Goal: Task Accomplishment & Management: Manage account settings

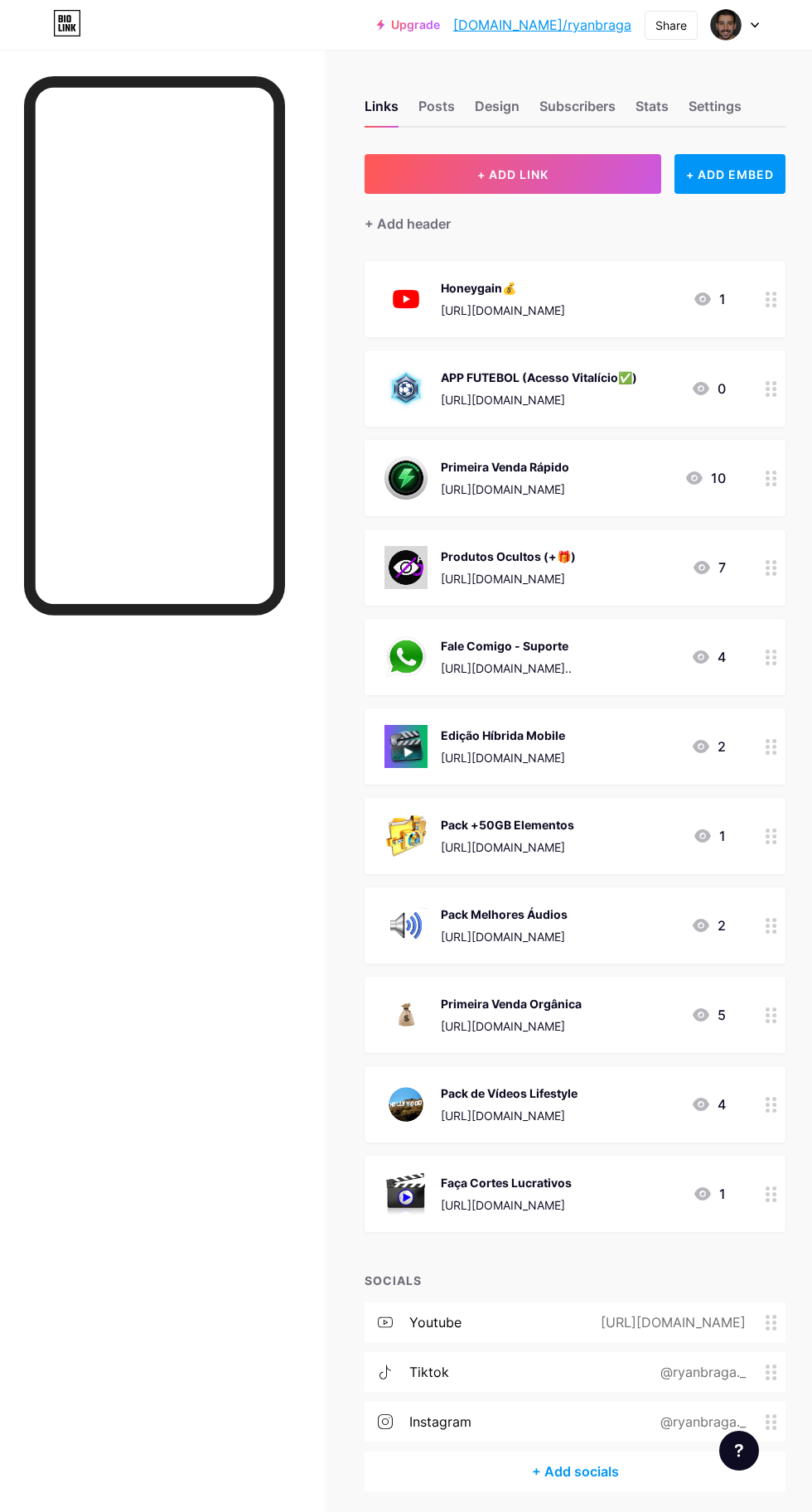
click at [572, 176] on button "+ ADD LINK" at bounding box center [513, 174] width 296 height 40
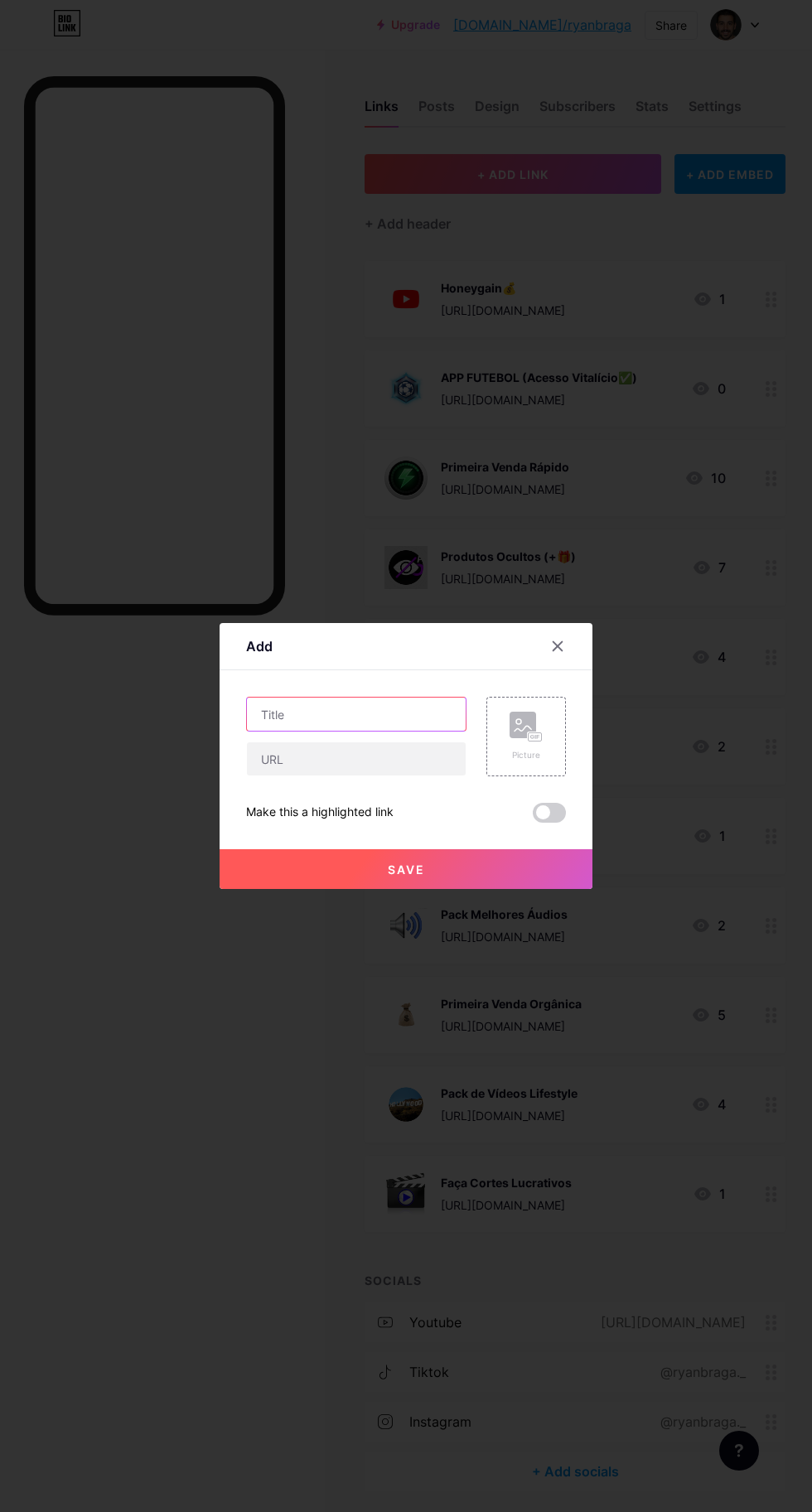
click at [378, 731] on input "text" at bounding box center [356, 713] width 219 height 33
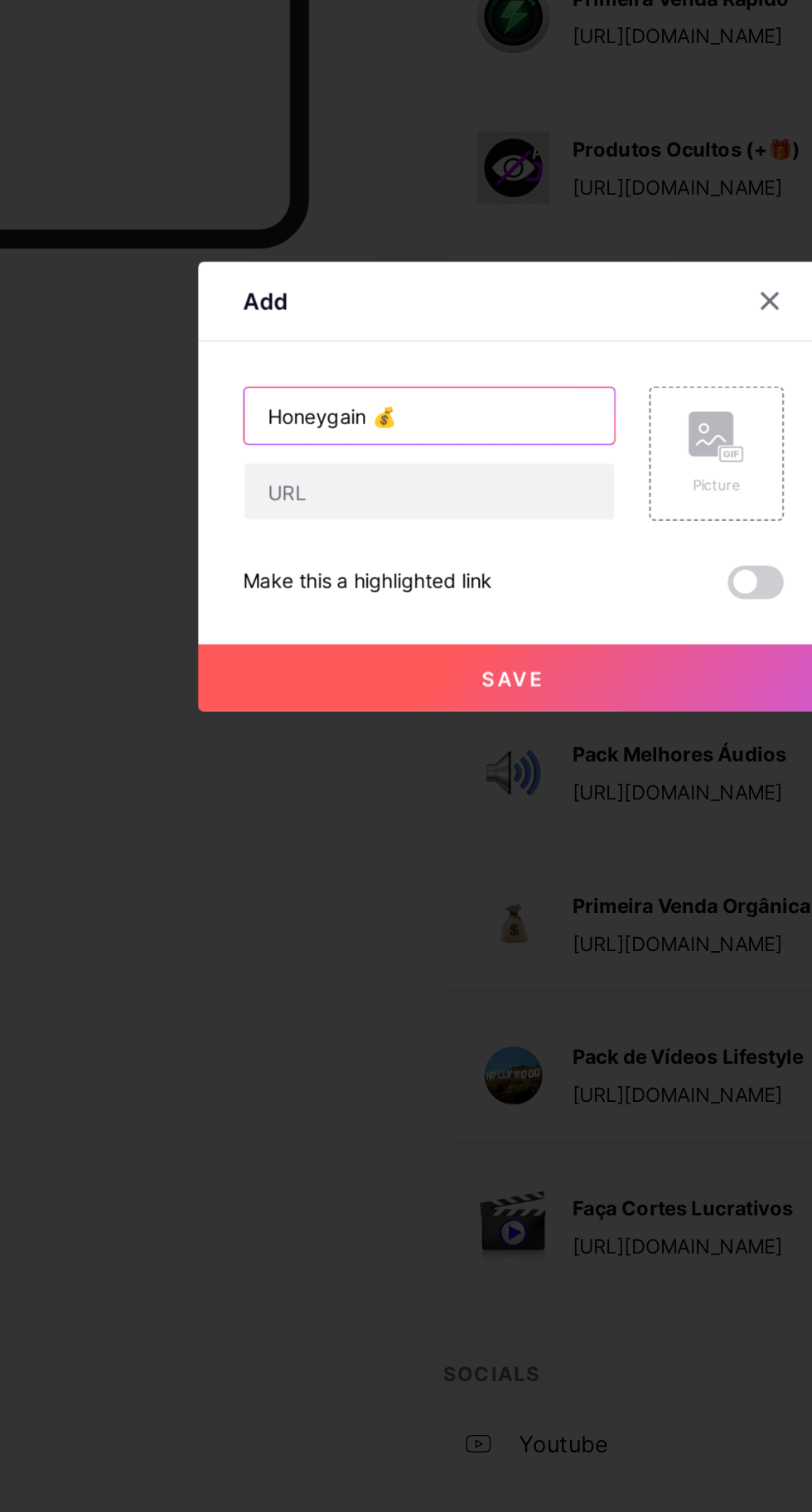
click at [329, 731] on input "Honeygain 💰" at bounding box center [356, 713] width 219 height 33
click at [331, 731] on input "Honeygain 💰" at bounding box center [356, 713] width 219 height 33
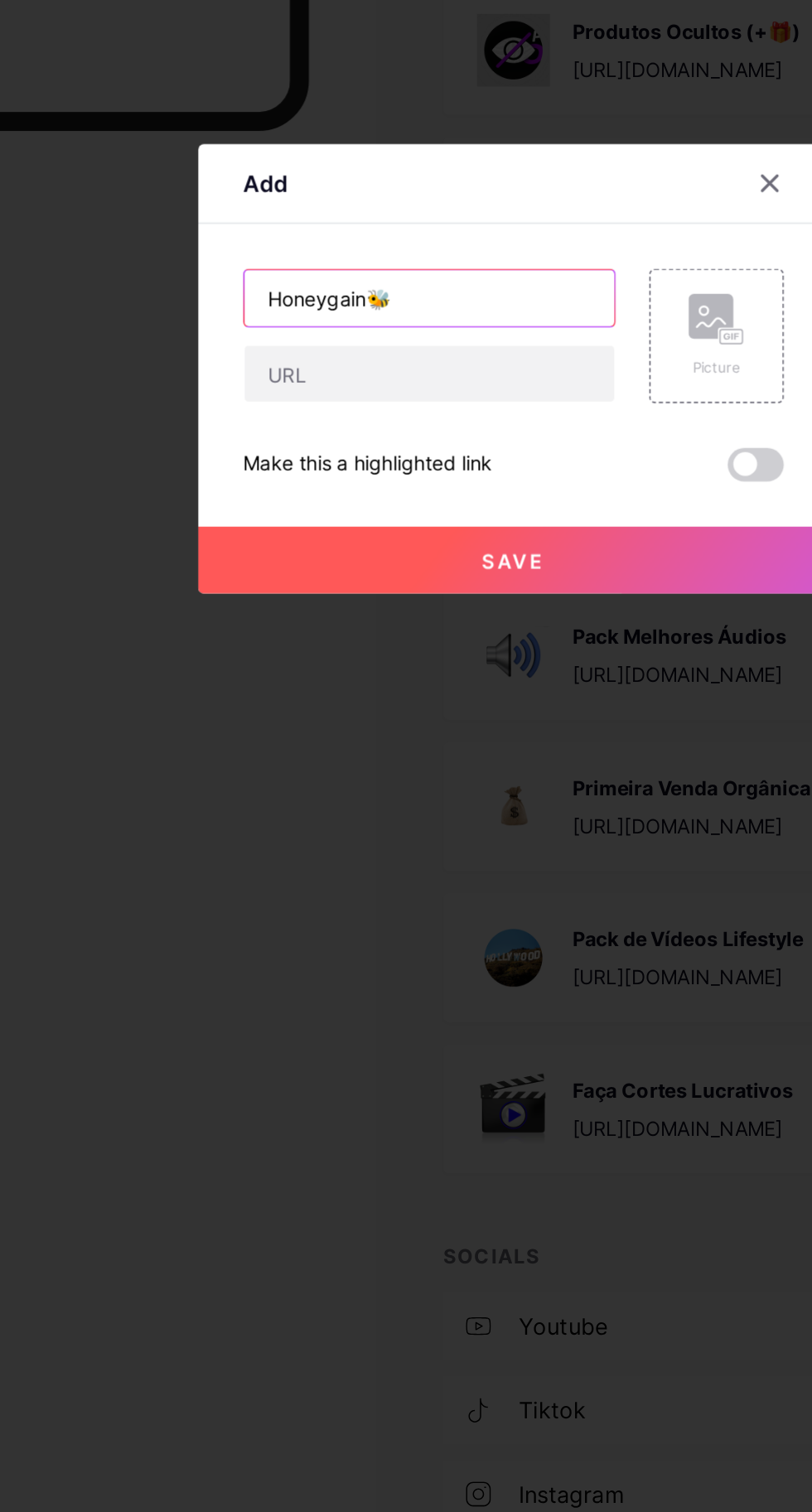
type input "Honeygain🐝"
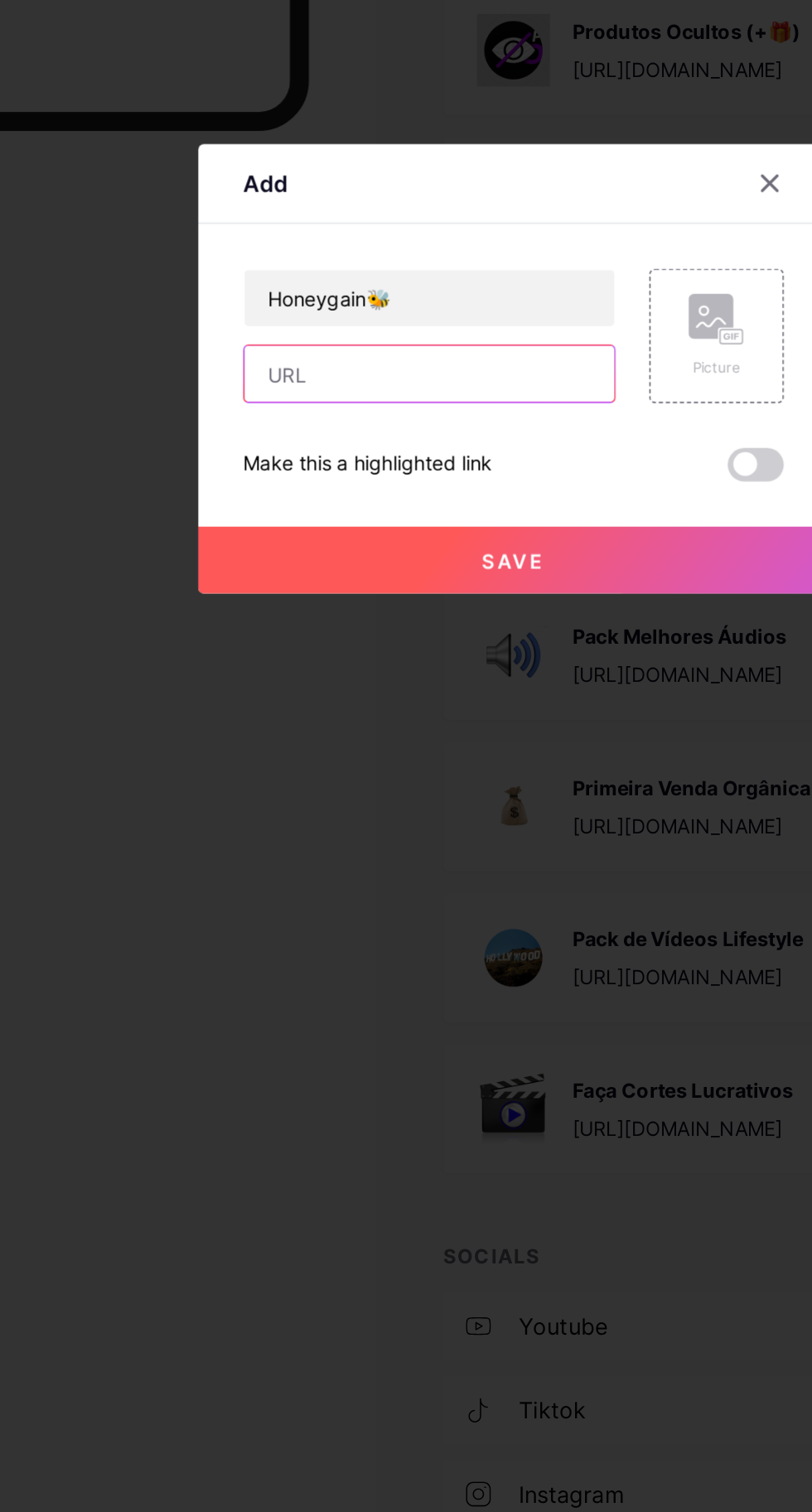
click at [284, 776] on input "text" at bounding box center [356, 758] width 219 height 33
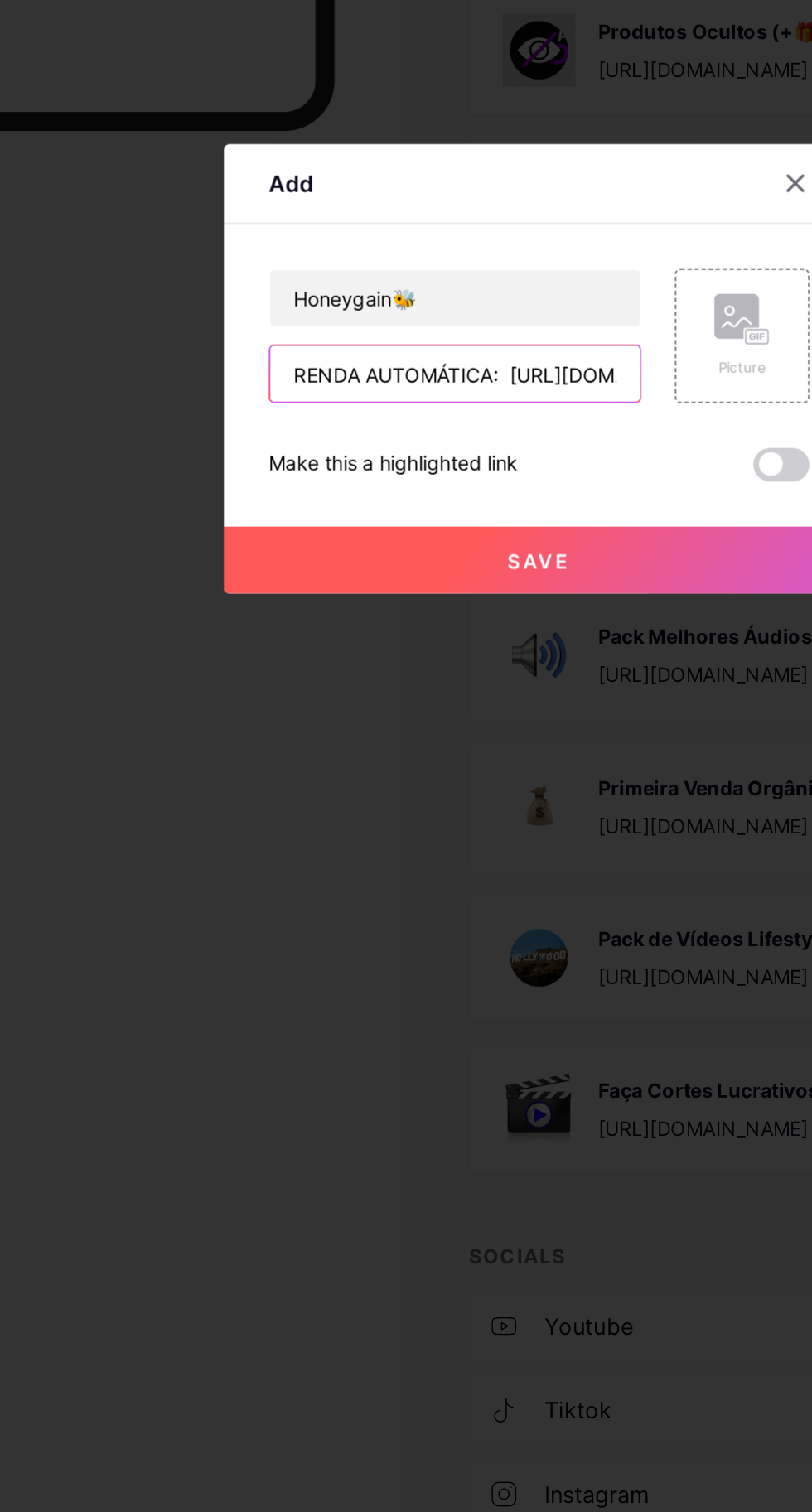
click at [386, 776] on input "RENDA AUTOMÁTICA: [URL][DOMAIN_NAME]" at bounding box center [356, 758] width 219 height 33
click at [362, 776] on input "RENDA AUTOMÁTICA: [URL][DOMAIN_NAME]" at bounding box center [356, 758] width 219 height 33
click at [392, 776] on input "RENDA AUTOMÁTICA: [URL][DOMAIN_NAME]" at bounding box center [356, 758] width 219 height 33
type input "[URL][DOMAIN_NAME]"
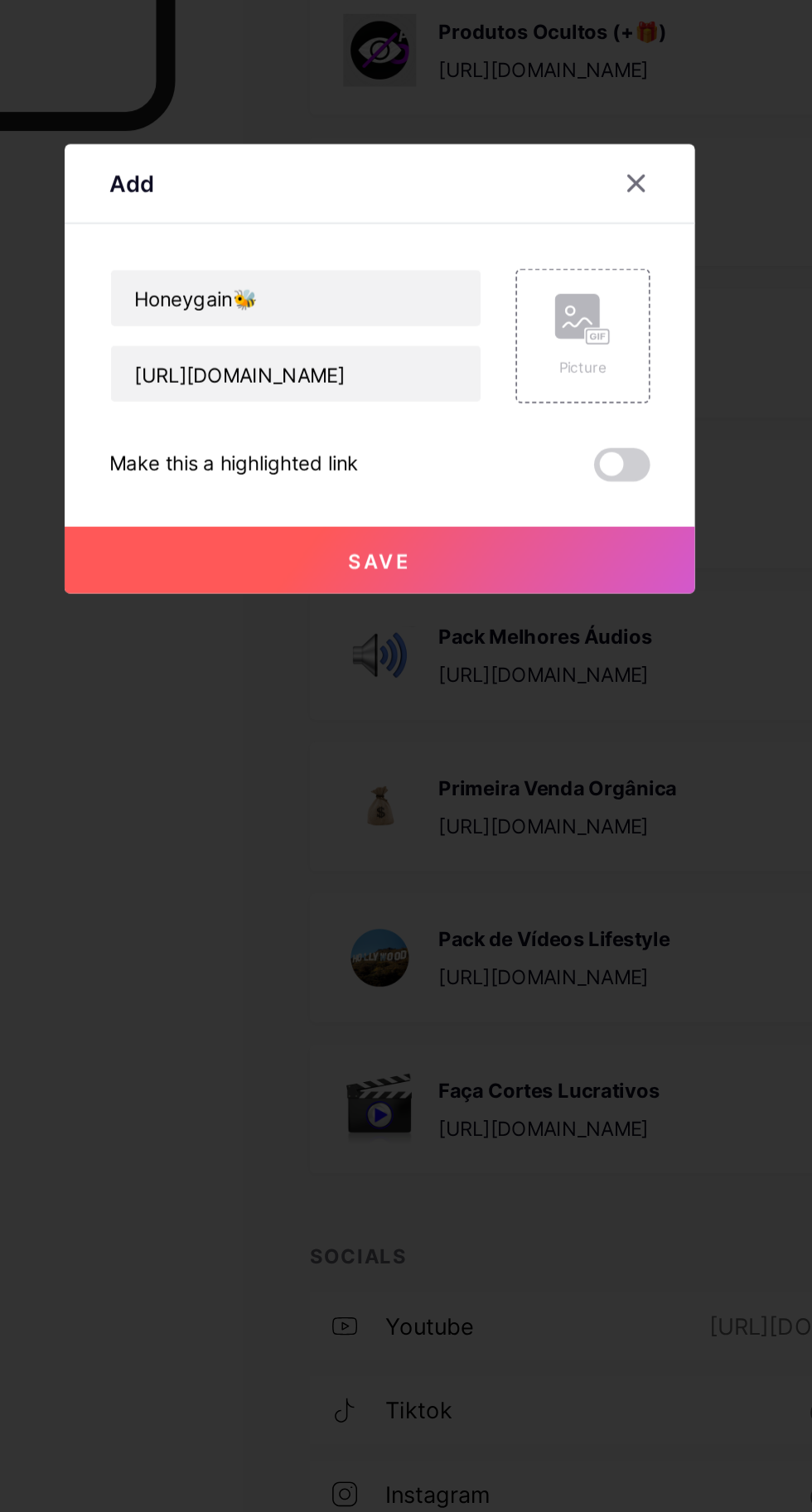
click at [534, 741] on rect at bounding box center [536, 736] width 13 height 9
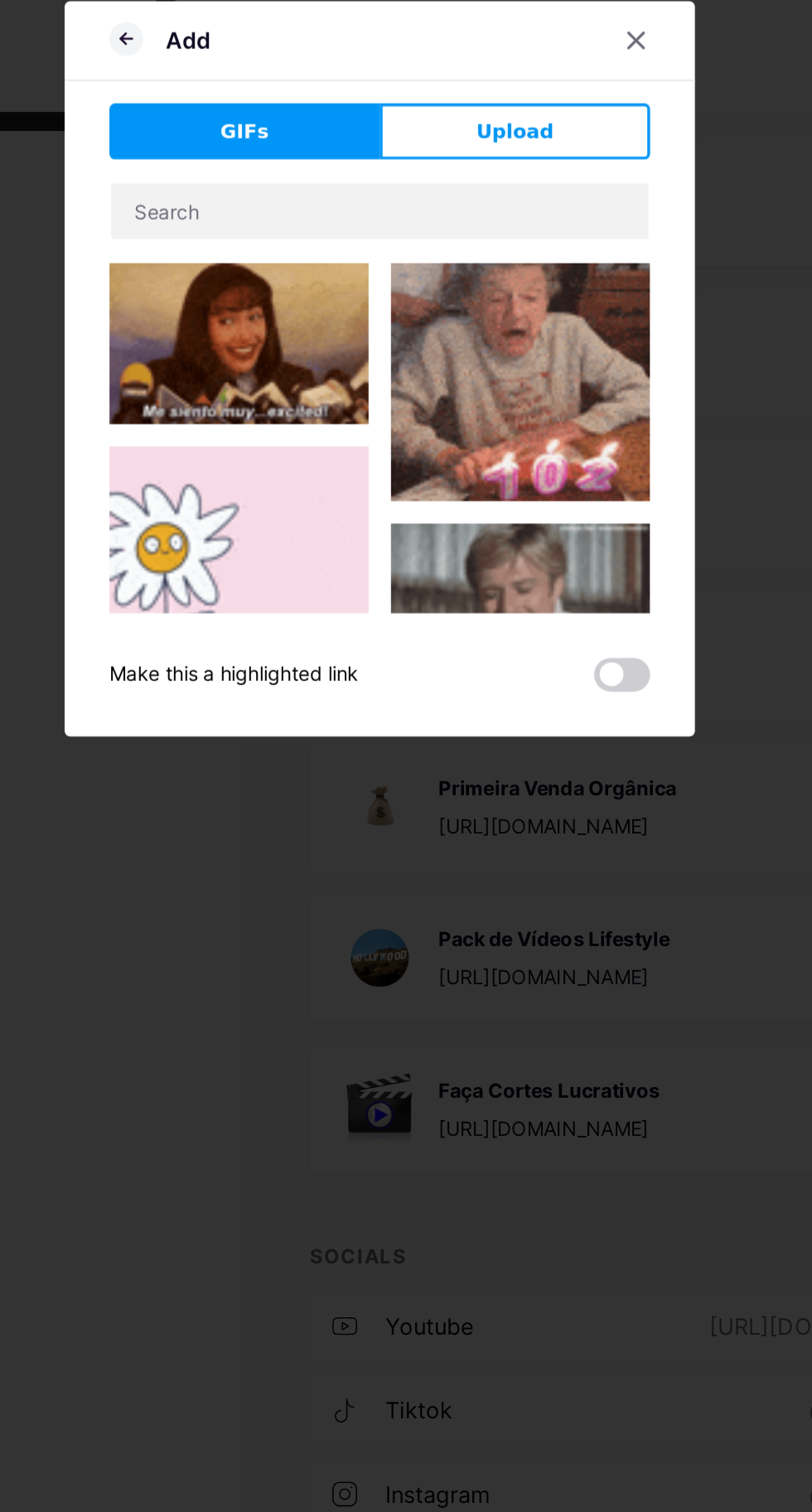
click at [500, 632] on button "Upload" at bounding box center [485, 615] width 160 height 33
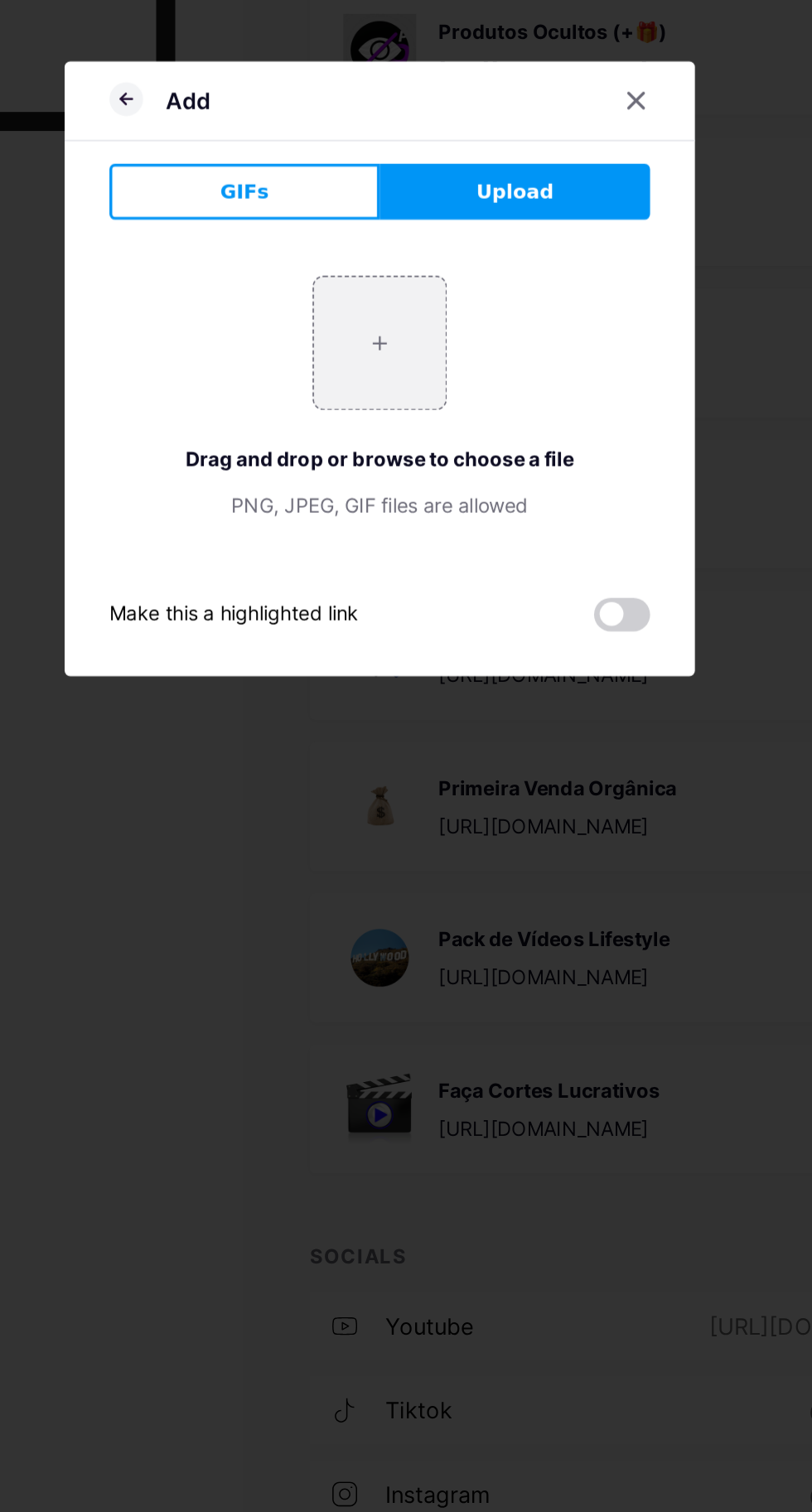
click at [406, 779] on input "file" at bounding box center [406, 740] width 77 height 77
type input "C:\fakepath\IMG_20250517_084040_933.webp"
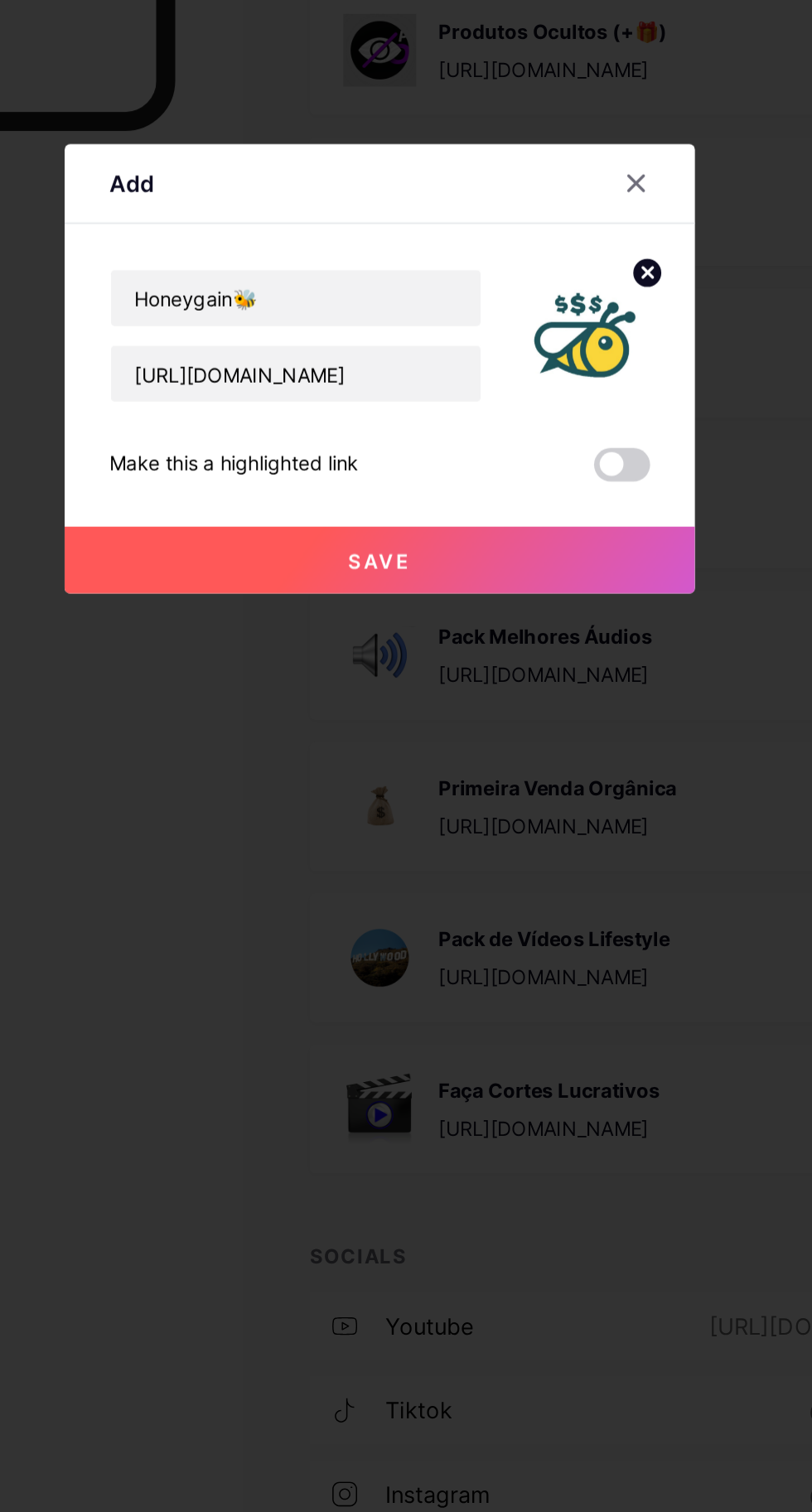
click at [492, 888] on button "Save" at bounding box center [406, 869] width 373 height 40
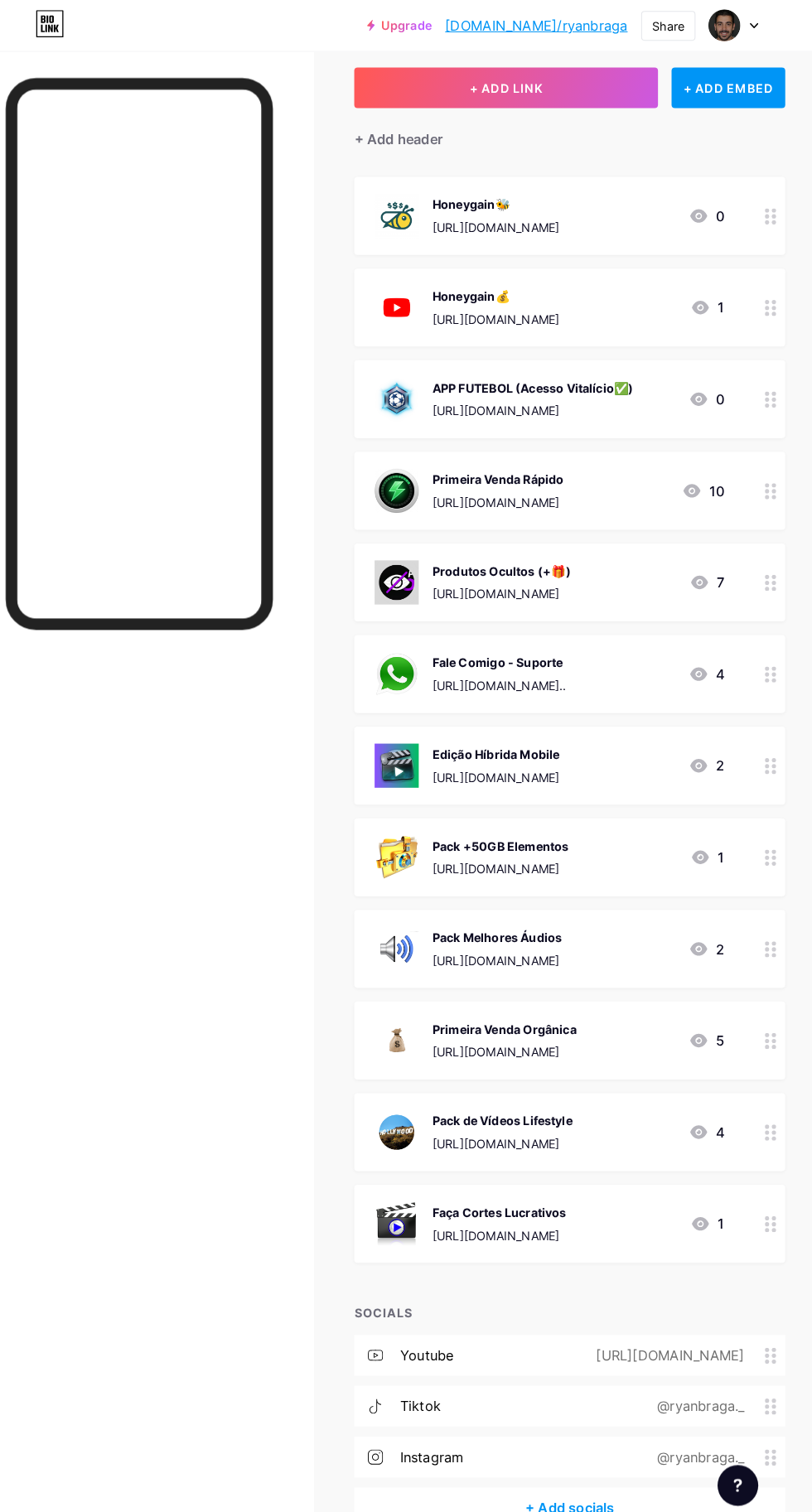
scroll to position [88, 0]
click at [501, 195] on div "Honeygain🐝" at bounding box center [503, 200] width 124 height 17
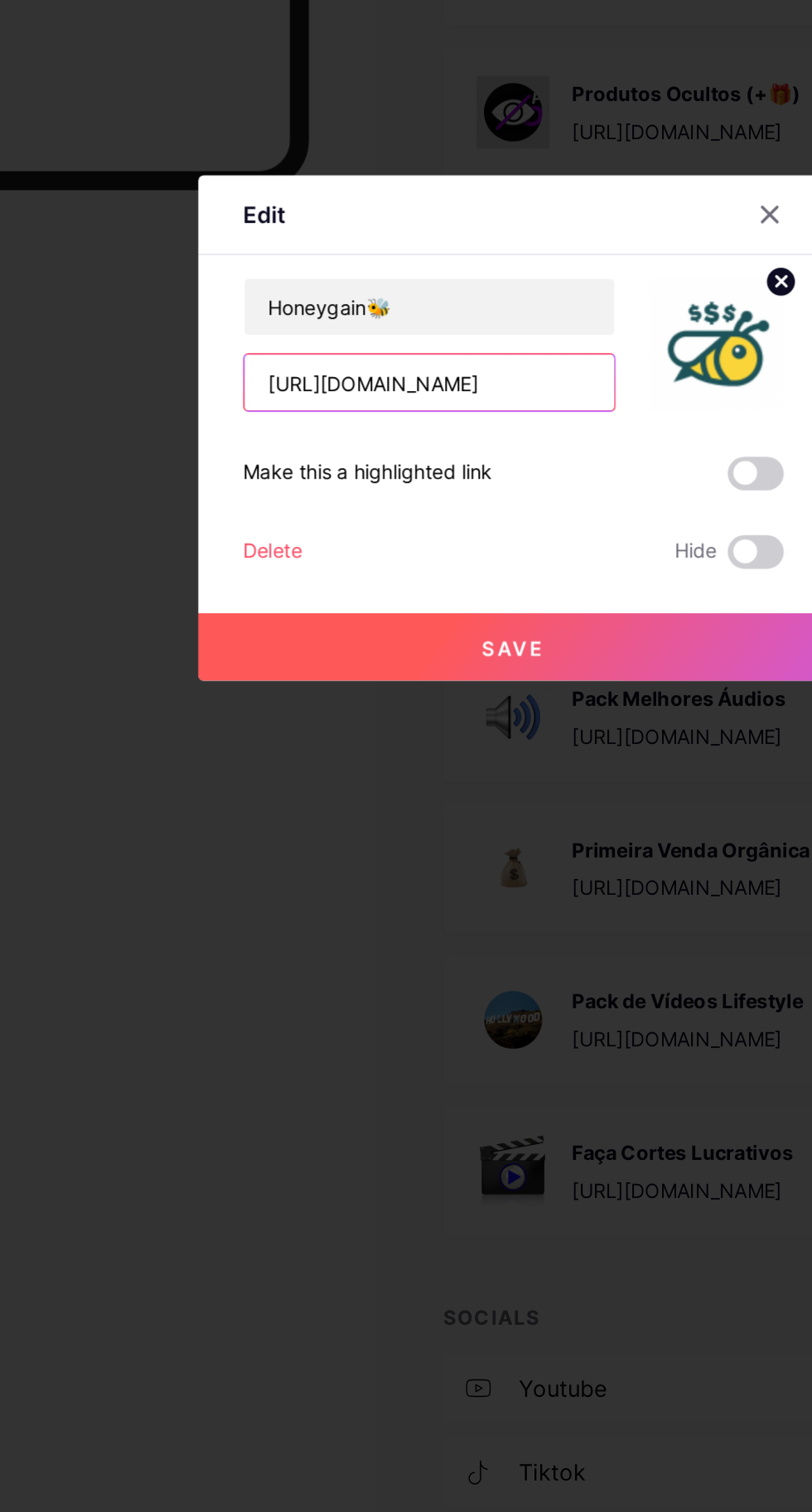
scroll to position [0, 10]
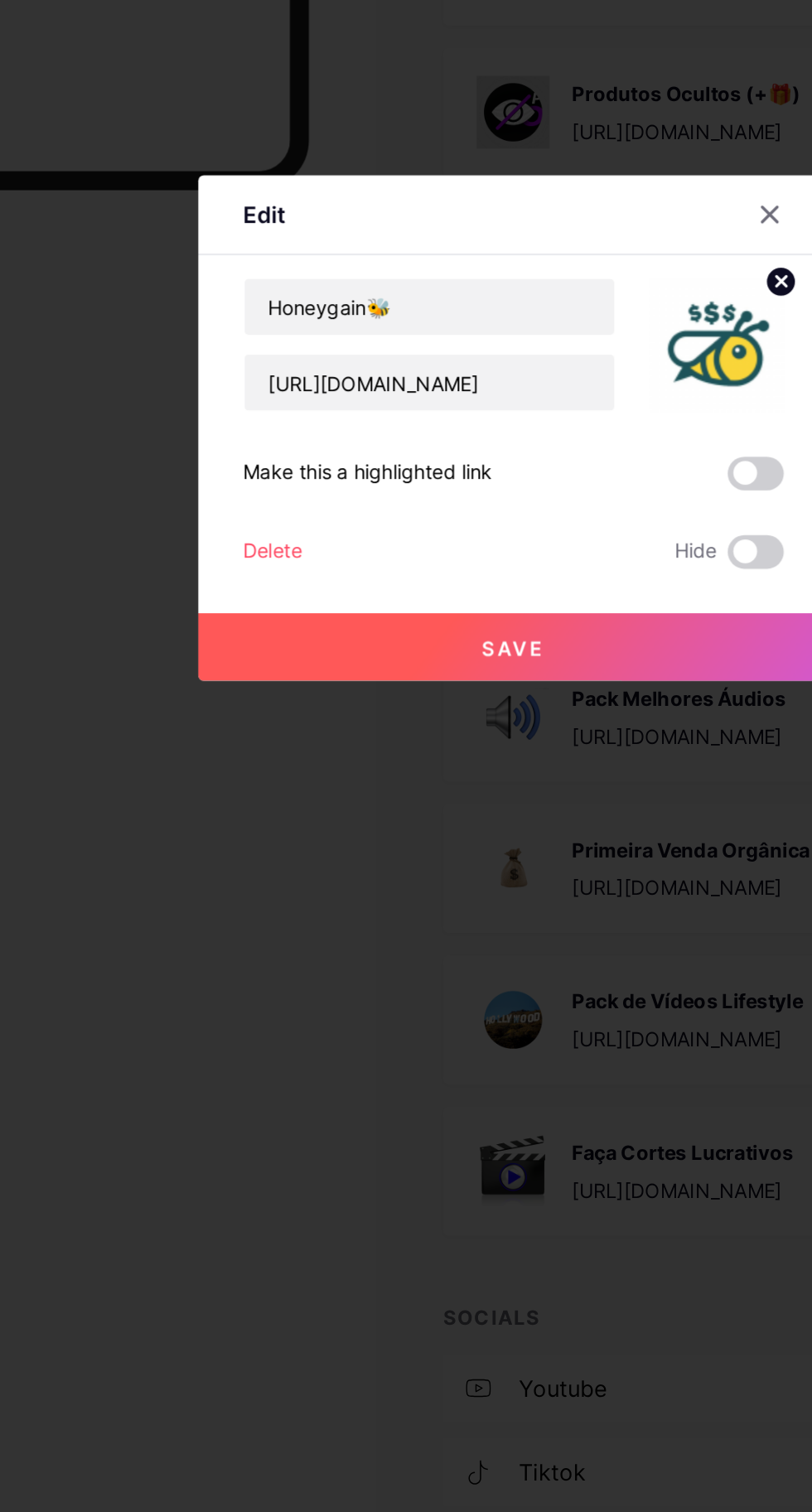
click at [413, 893] on span "Save" at bounding box center [406, 886] width 37 height 14
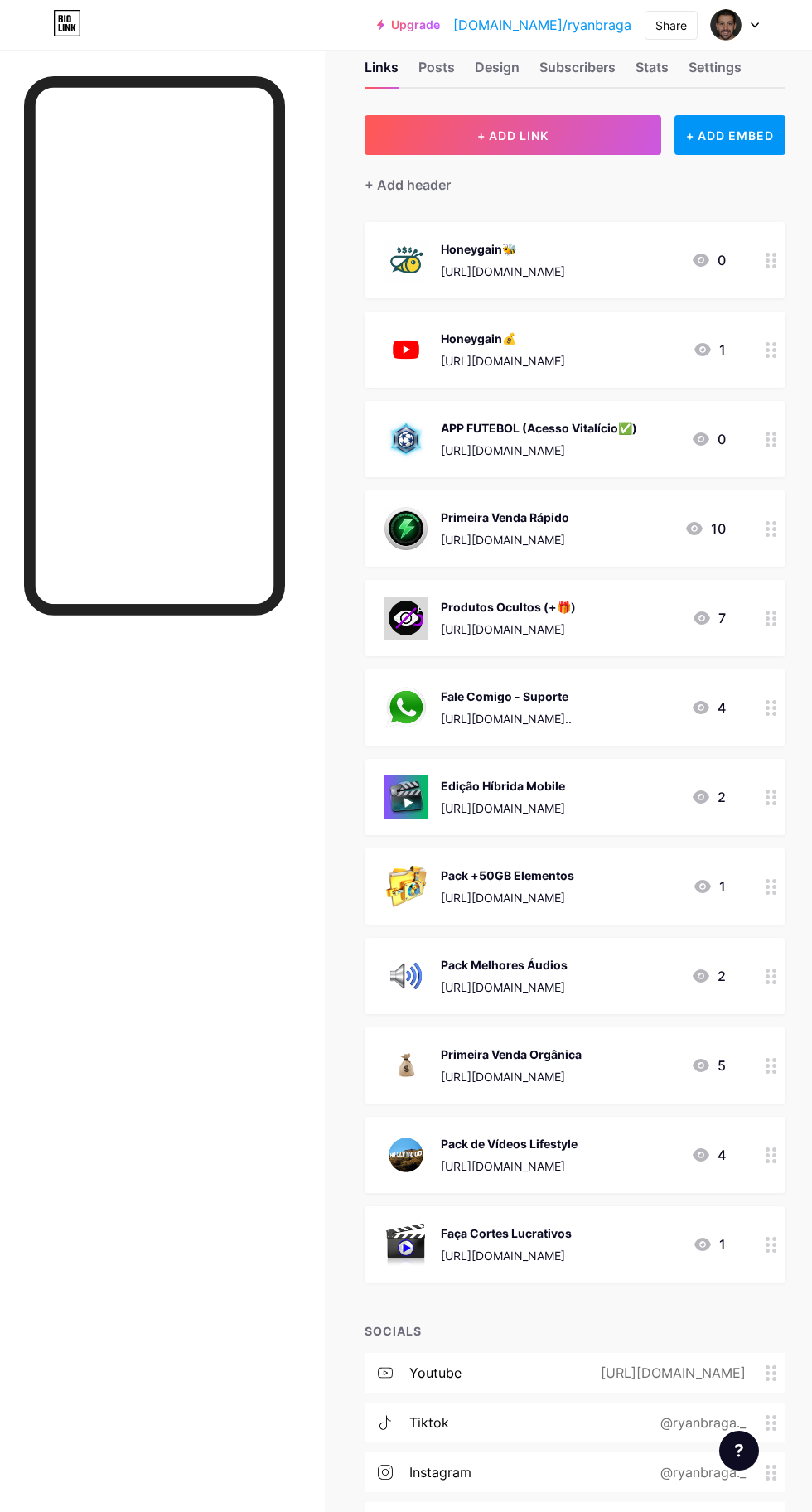
scroll to position [0, 0]
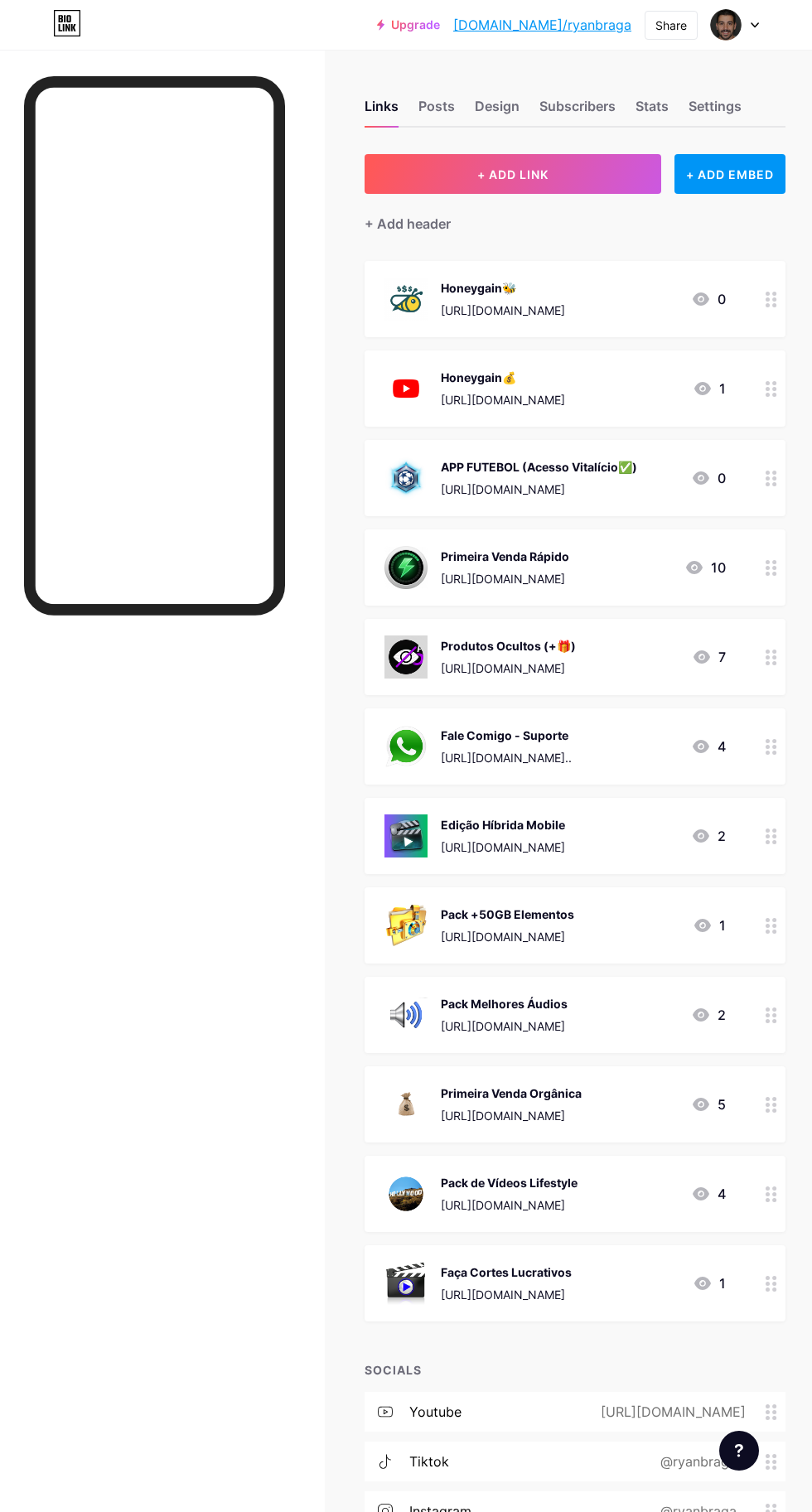
click at [492, 106] on div "Design" at bounding box center [496, 110] width 45 height 30
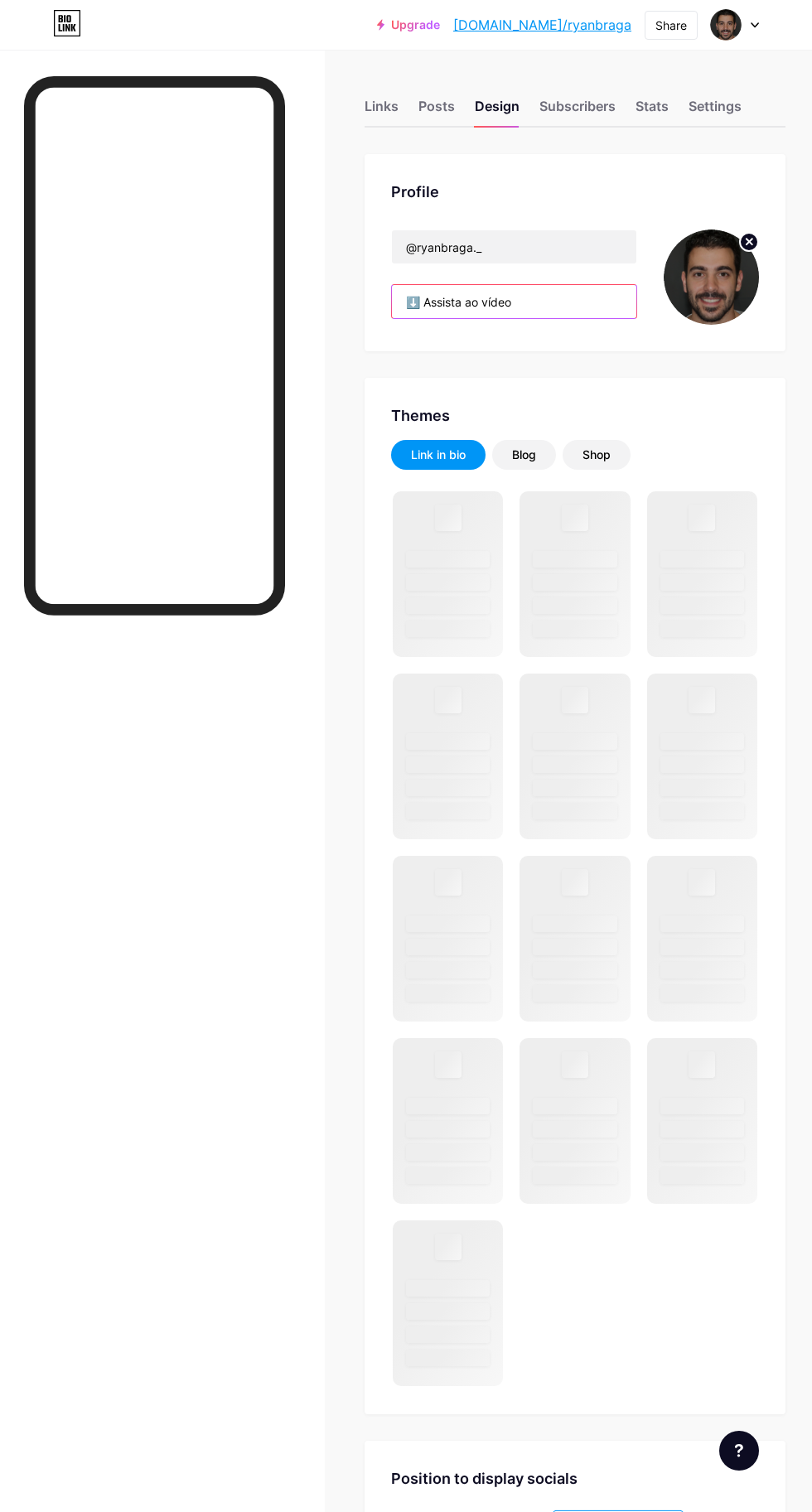
click at [510, 306] on input "⬇️ Assista ao vídeo" at bounding box center [514, 301] width 244 height 33
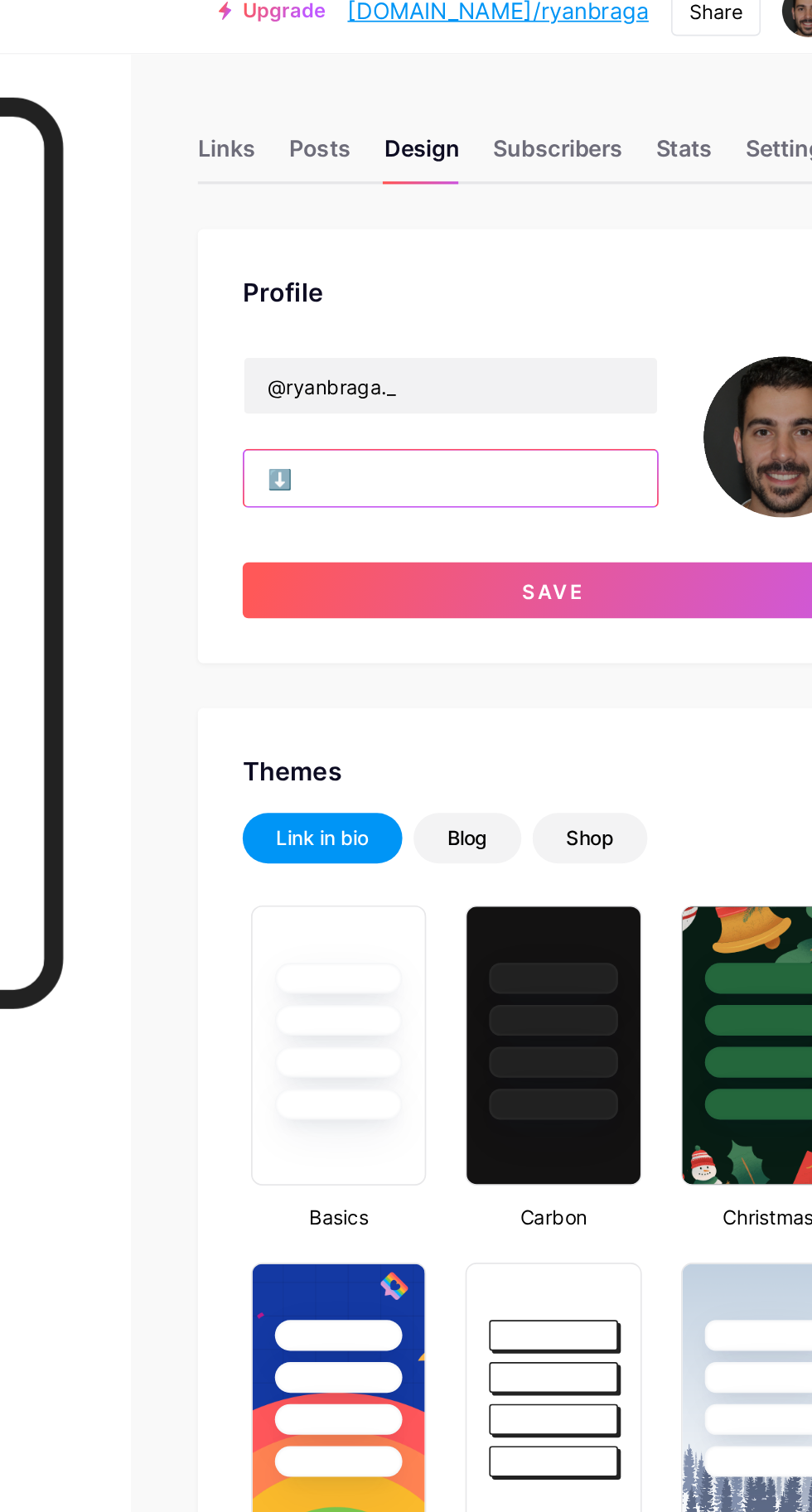
type input "⬇️"
click at [449, 298] on input "começar com $3 dólar ⬇️" at bounding box center [514, 301] width 244 height 33
click at [492, 303] on input "começar com $3 dólar ⬇️" at bounding box center [514, 301] width 244 height 33
click at [454, 303] on input "começar com $3 dólar ⬇️" at bounding box center [514, 301] width 244 height 33
click at [415, 303] on input "comece com $3 dólar ⬇️" at bounding box center [514, 301] width 244 height 33
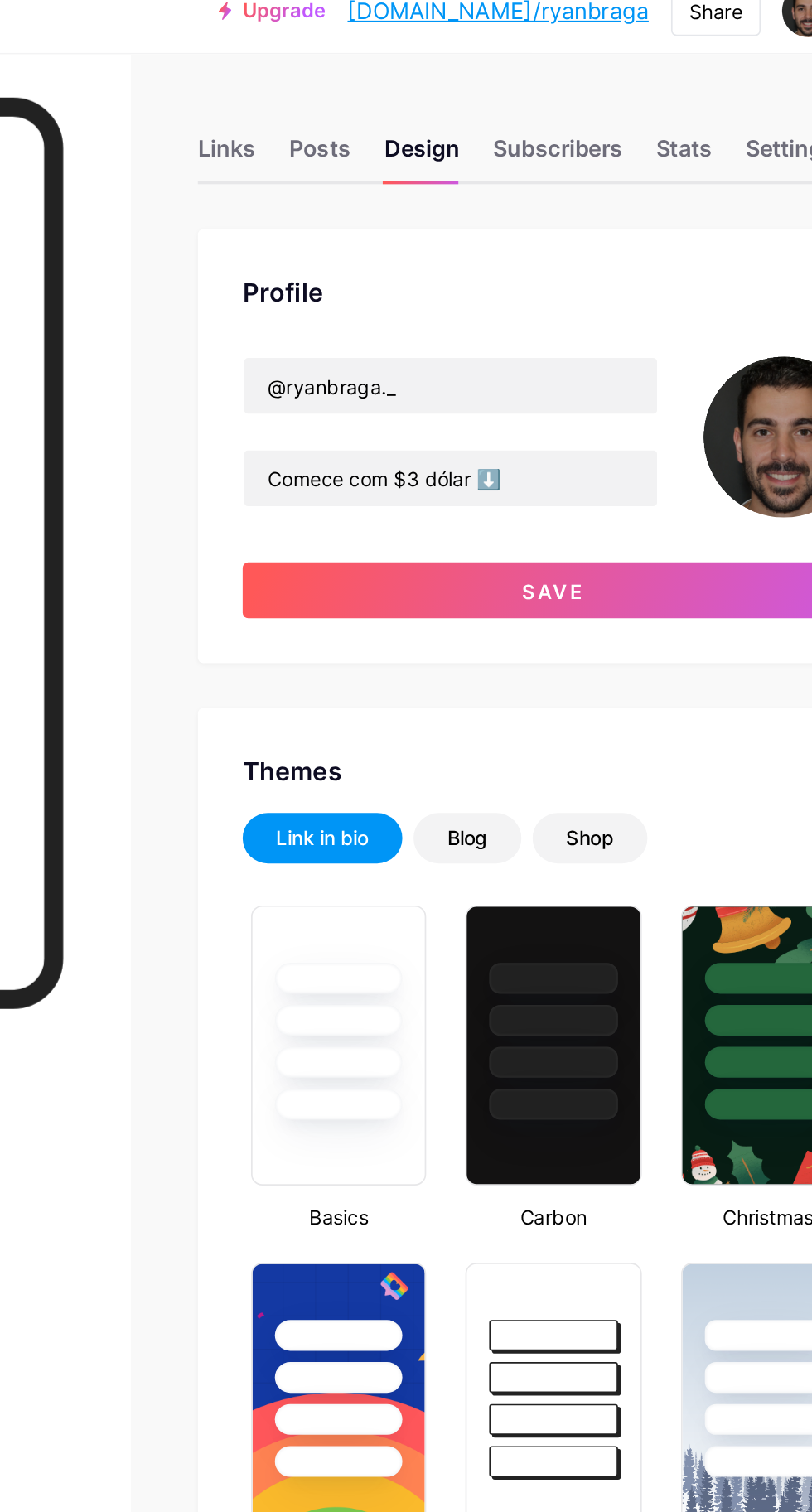
click at [480, 383] on button "Save" at bounding box center [575, 367] width 368 height 33
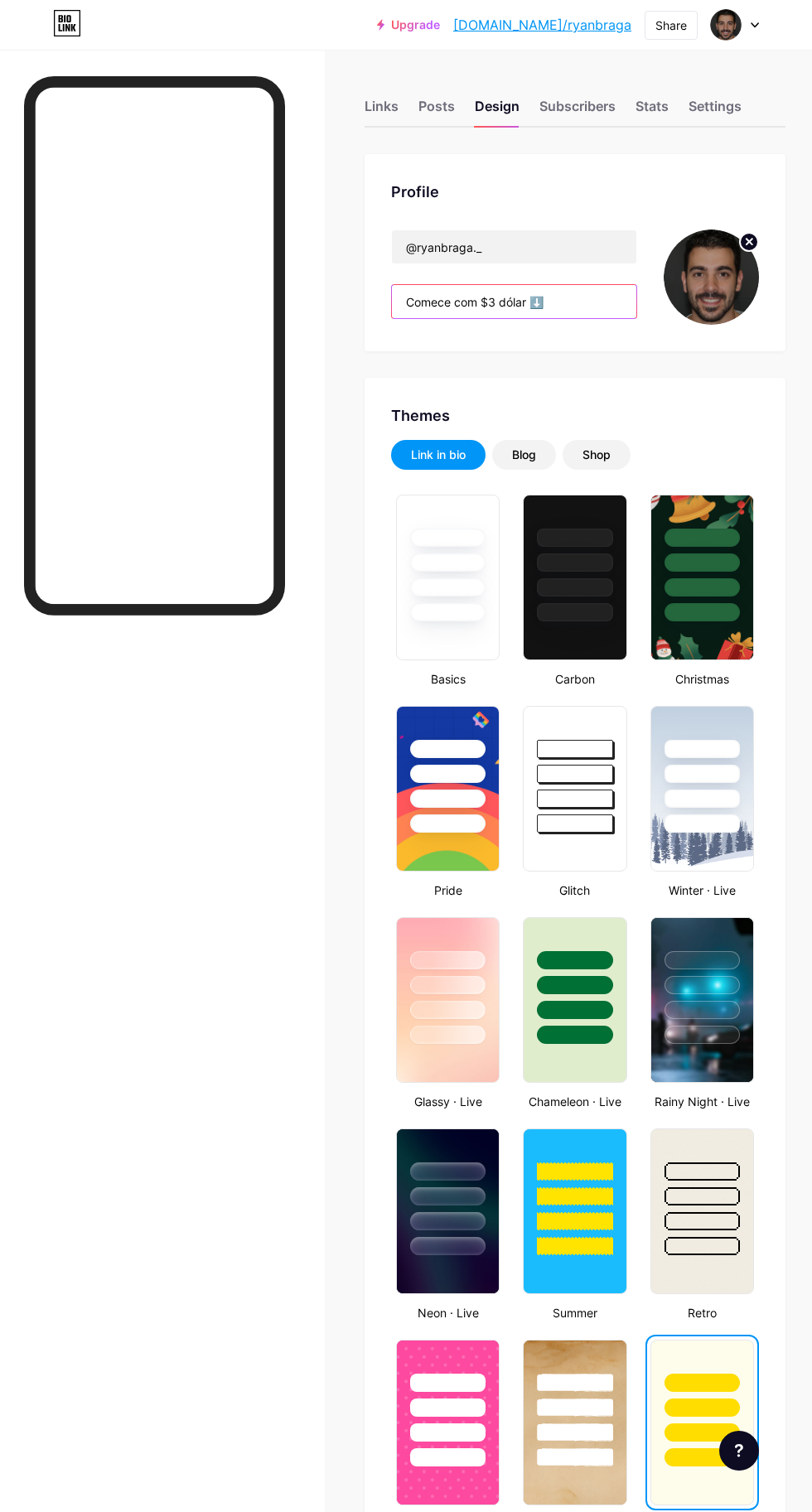
click at [509, 300] on input "Comece com $3 dólar ⬇️" at bounding box center [514, 301] width 244 height 33
click at [456, 306] on input "Comece com $3 dólar ⬇️" at bounding box center [514, 301] width 244 height 33
click at [534, 184] on div "Profile" at bounding box center [575, 191] width 368 height 22
click at [486, 304] on input "Comece com $3 dólar ⬇️" at bounding box center [514, 301] width 244 height 33
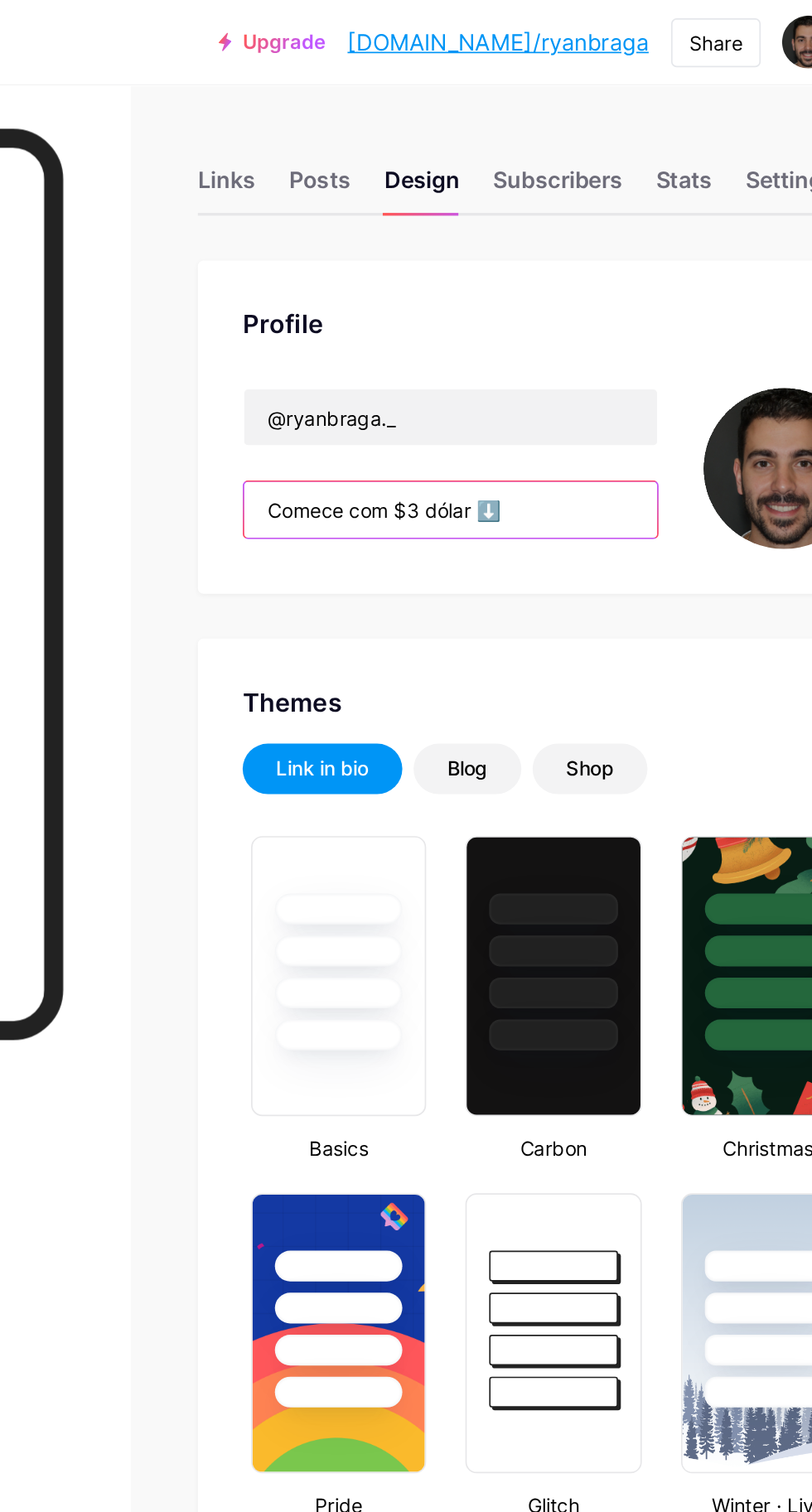
click at [480, 299] on input "Comece com $3 dólar ⬇️" at bounding box center [514, 301] width 244 height 33
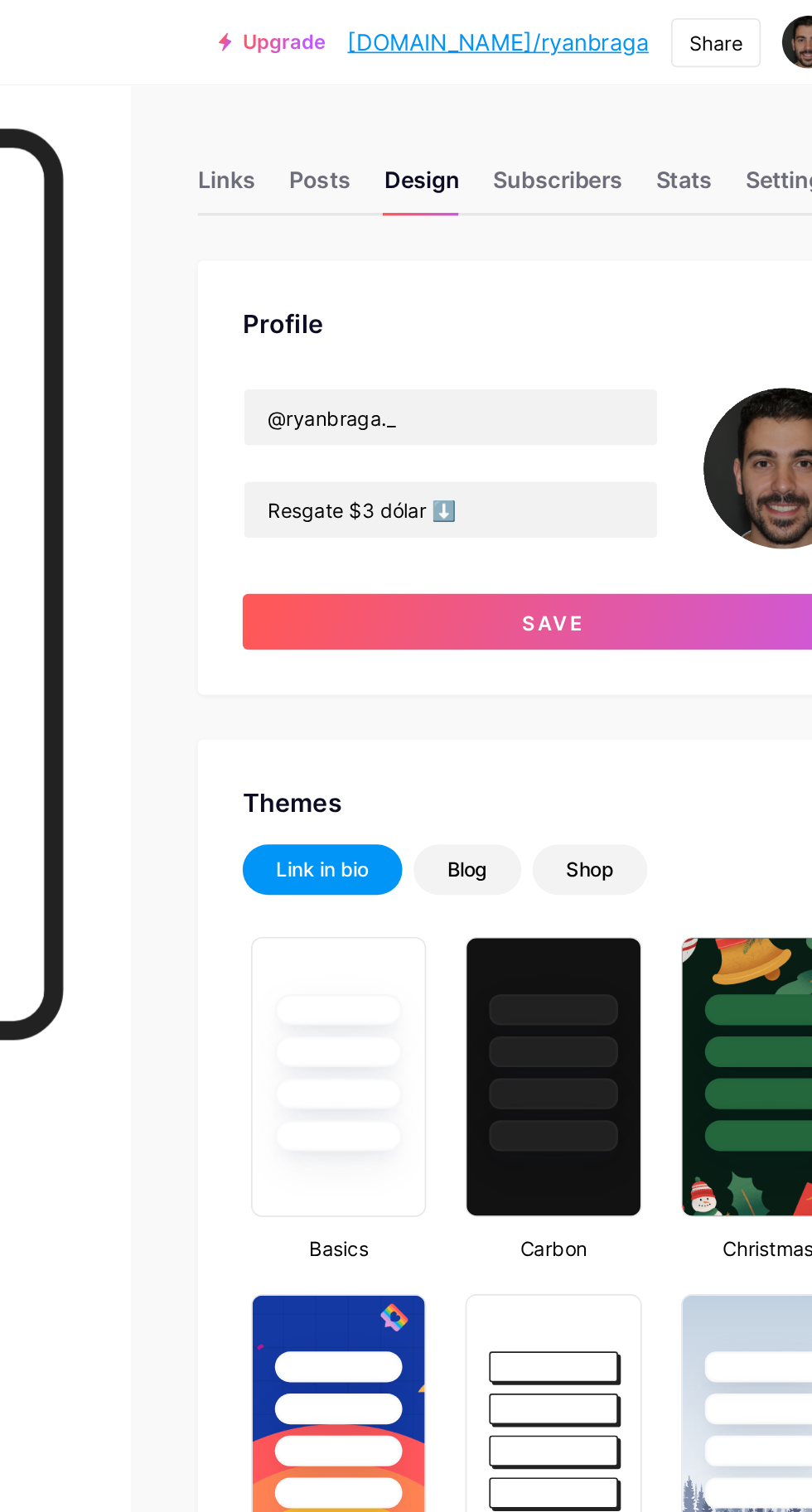
click at [521, 368] on button "Save" at bounding box center [575, 367] width 368 height 33
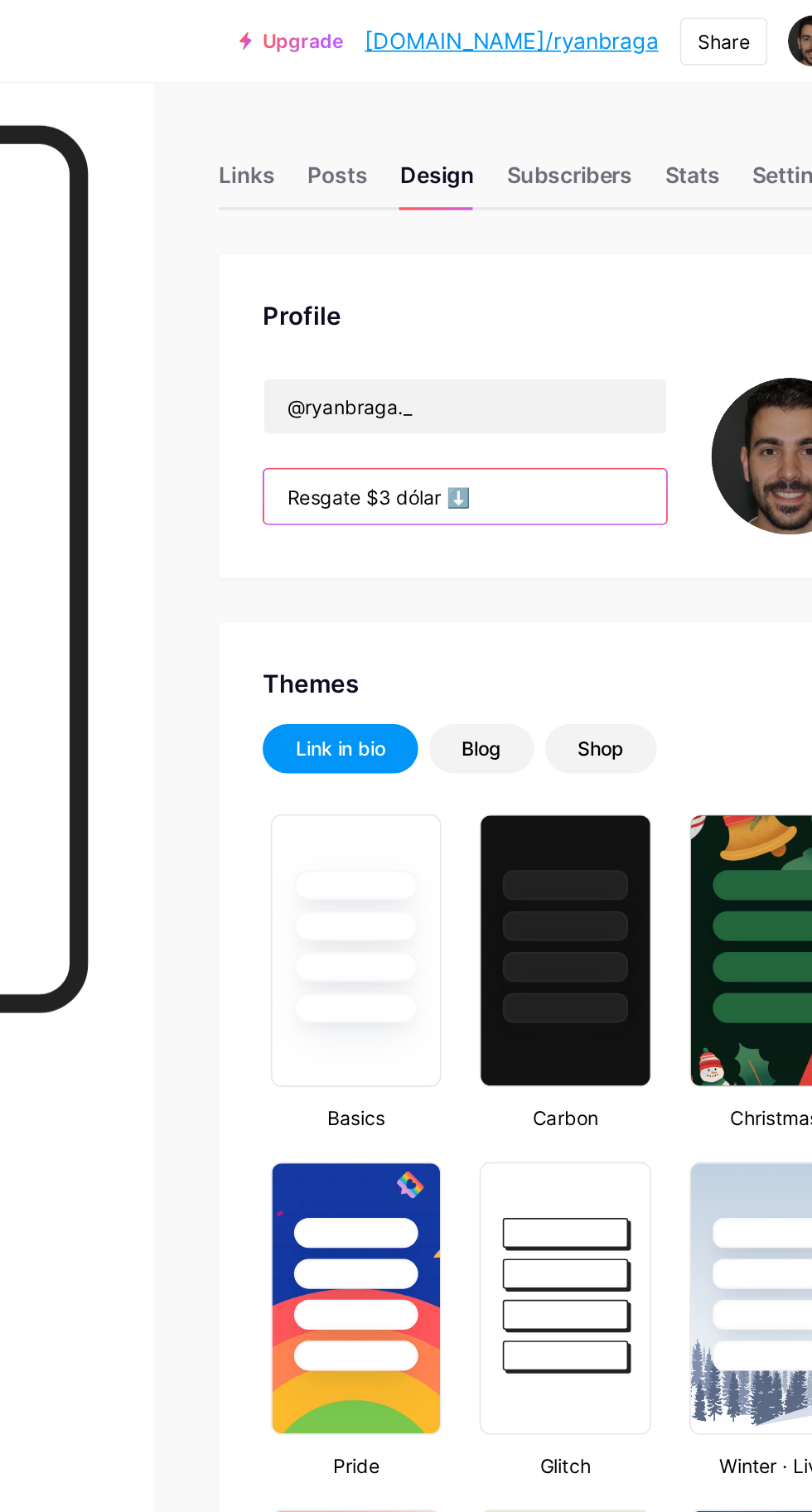
click at [522, 295] on input "Resgate $3 dólar ⬇️" at bounding box center [514, 301] width 244 height 33
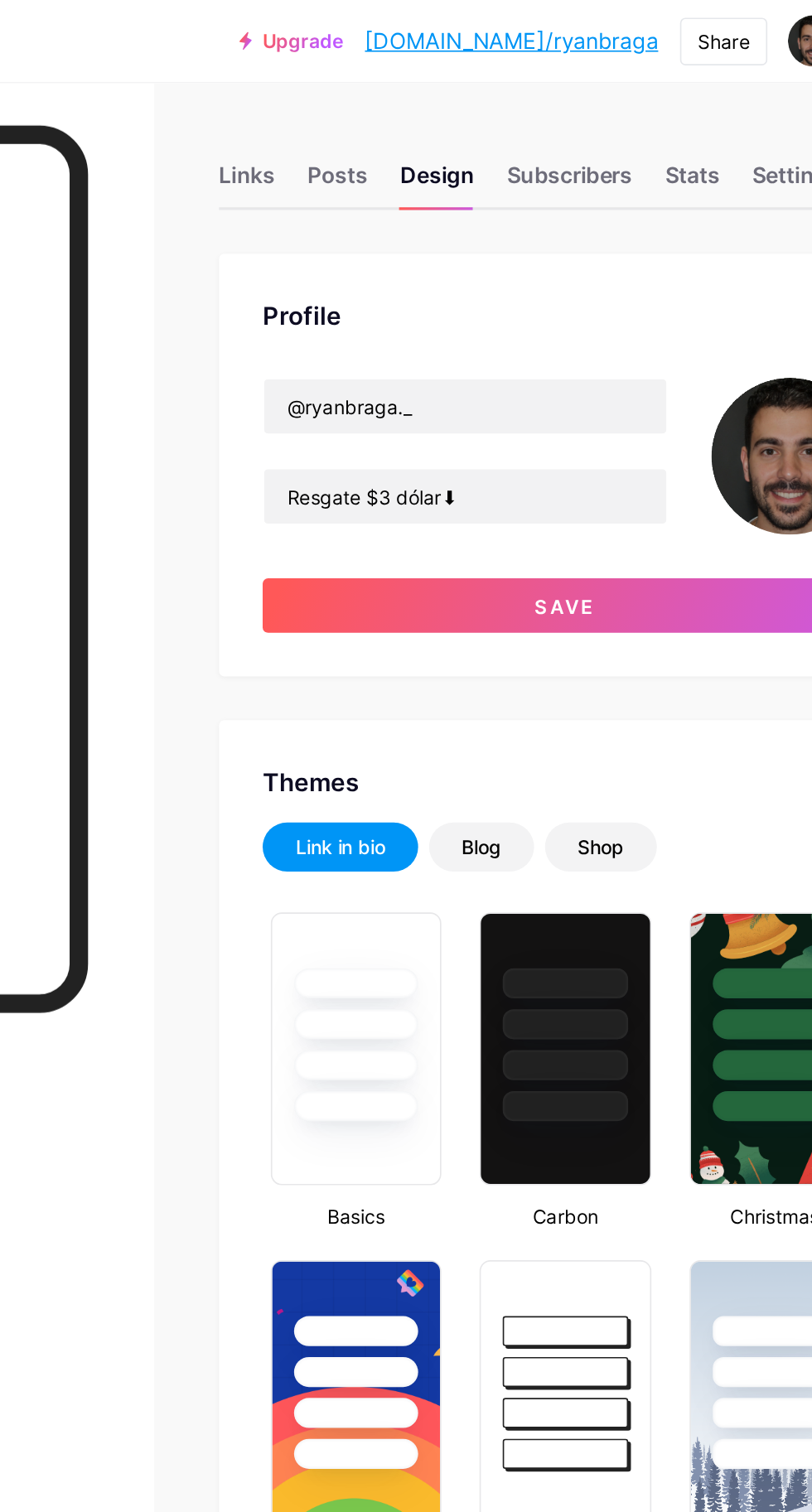
click at [480, 362] on button "Save" at bounding box center [575, 367] width 368 height 33
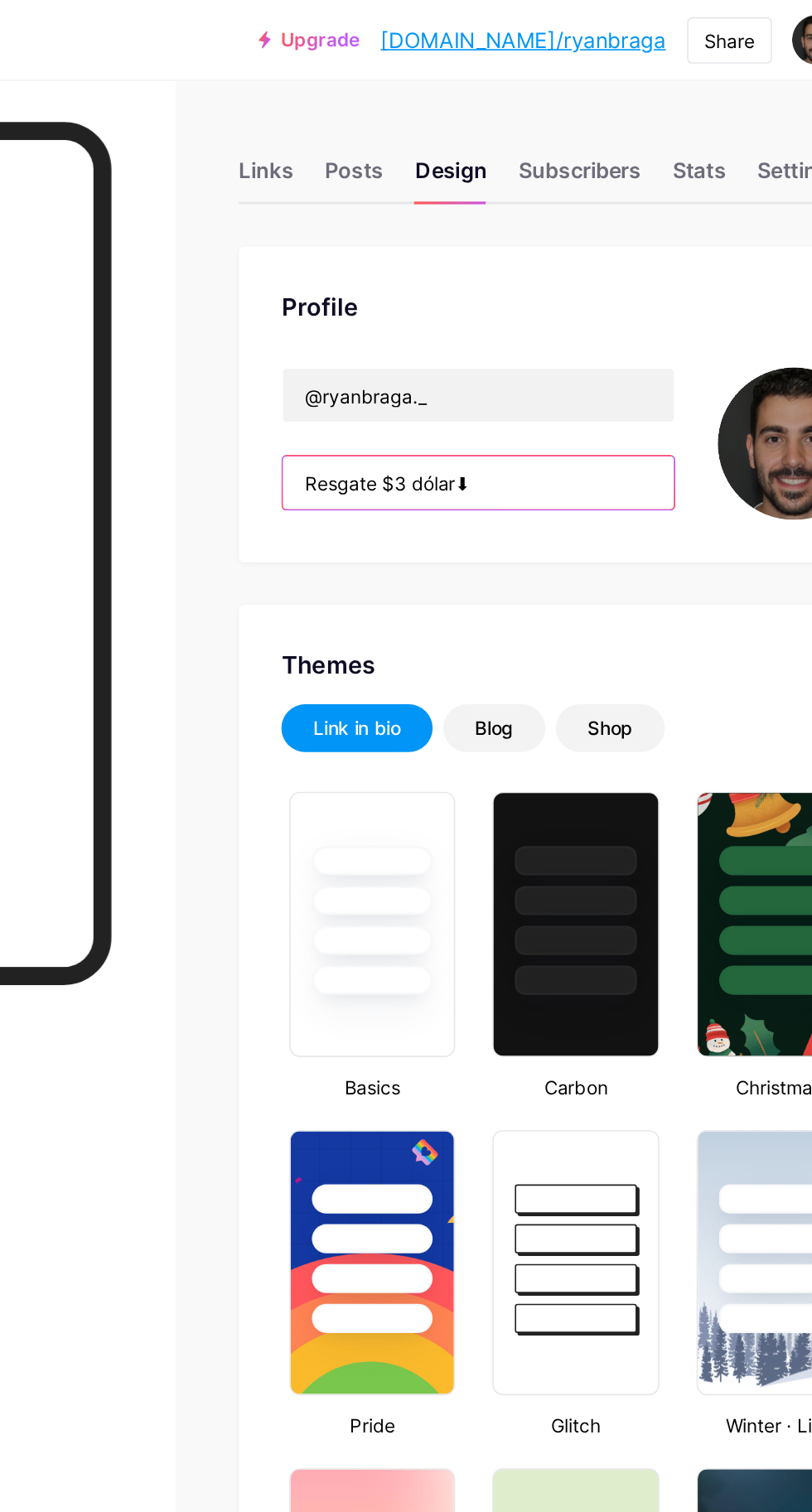
click at [524, 303] on input "Resgate $3 dólar⬇" at bounding box center [514, 301] width 244 height 33
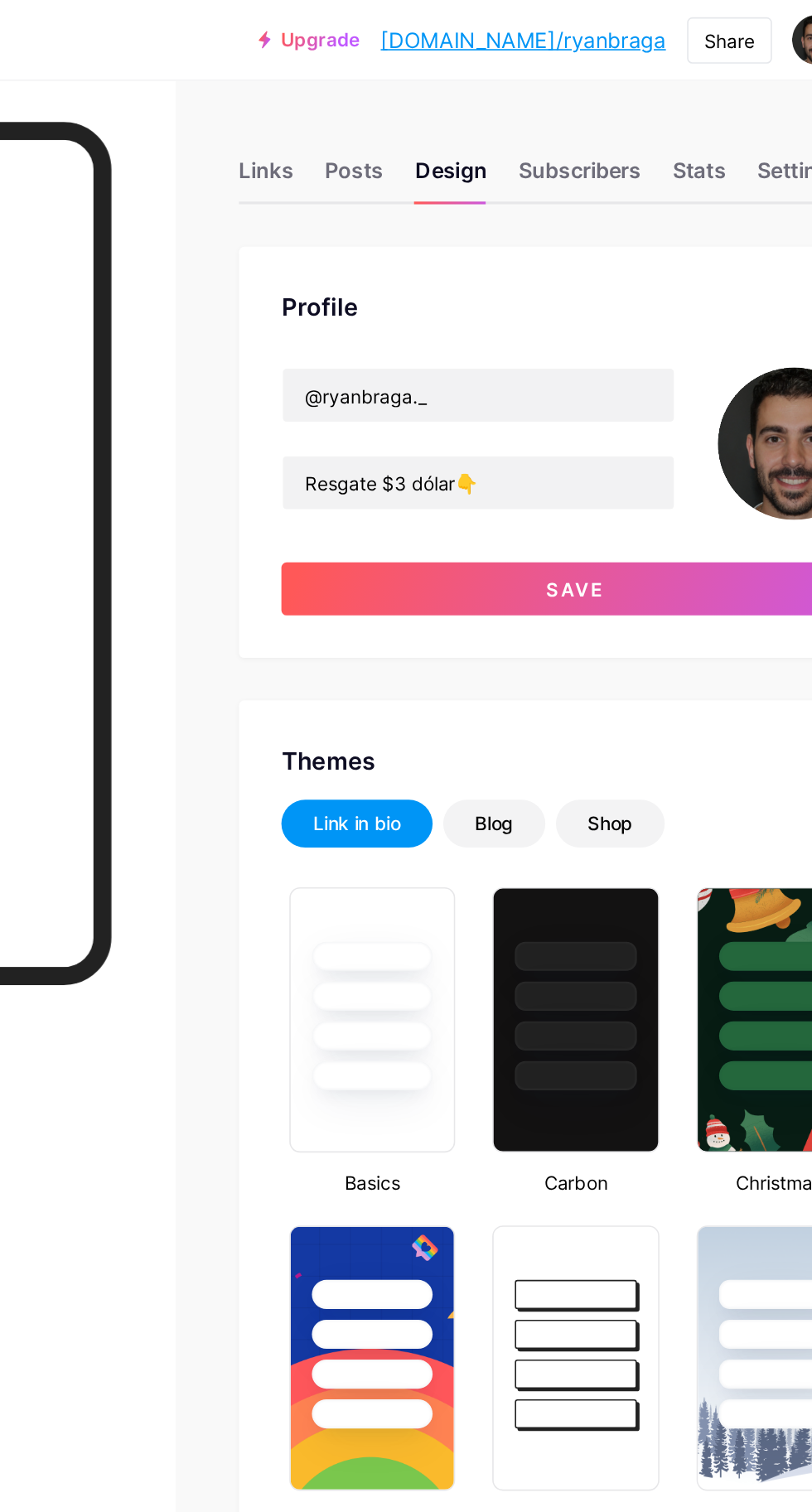
click at [510, 366] on button "Save" at bounding box center [575, 367] width 368 height 33
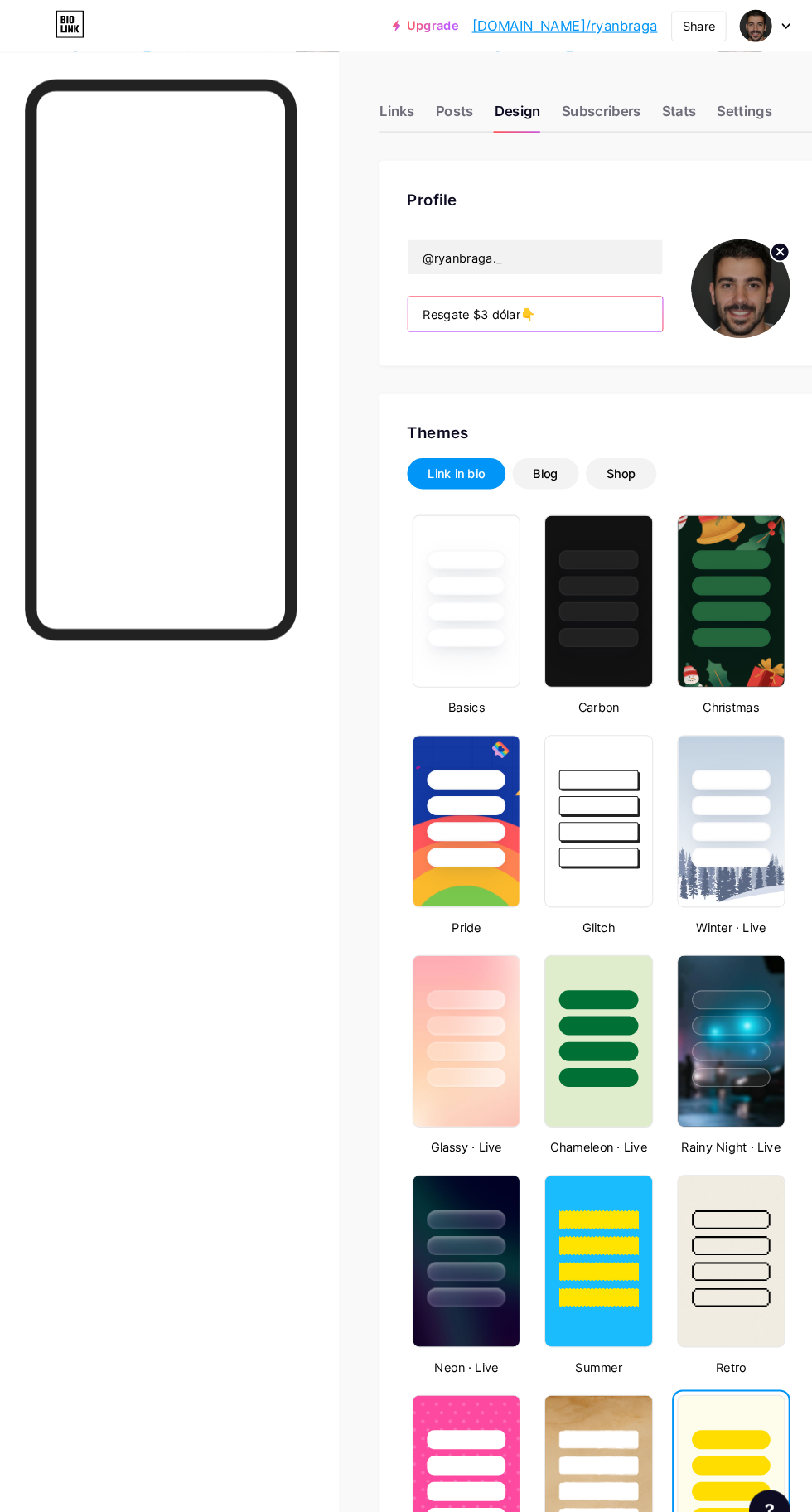
click at [452, 306] on input "Resgate $3 dólar👇" at bounding box center [514, 301] width 244 height 33
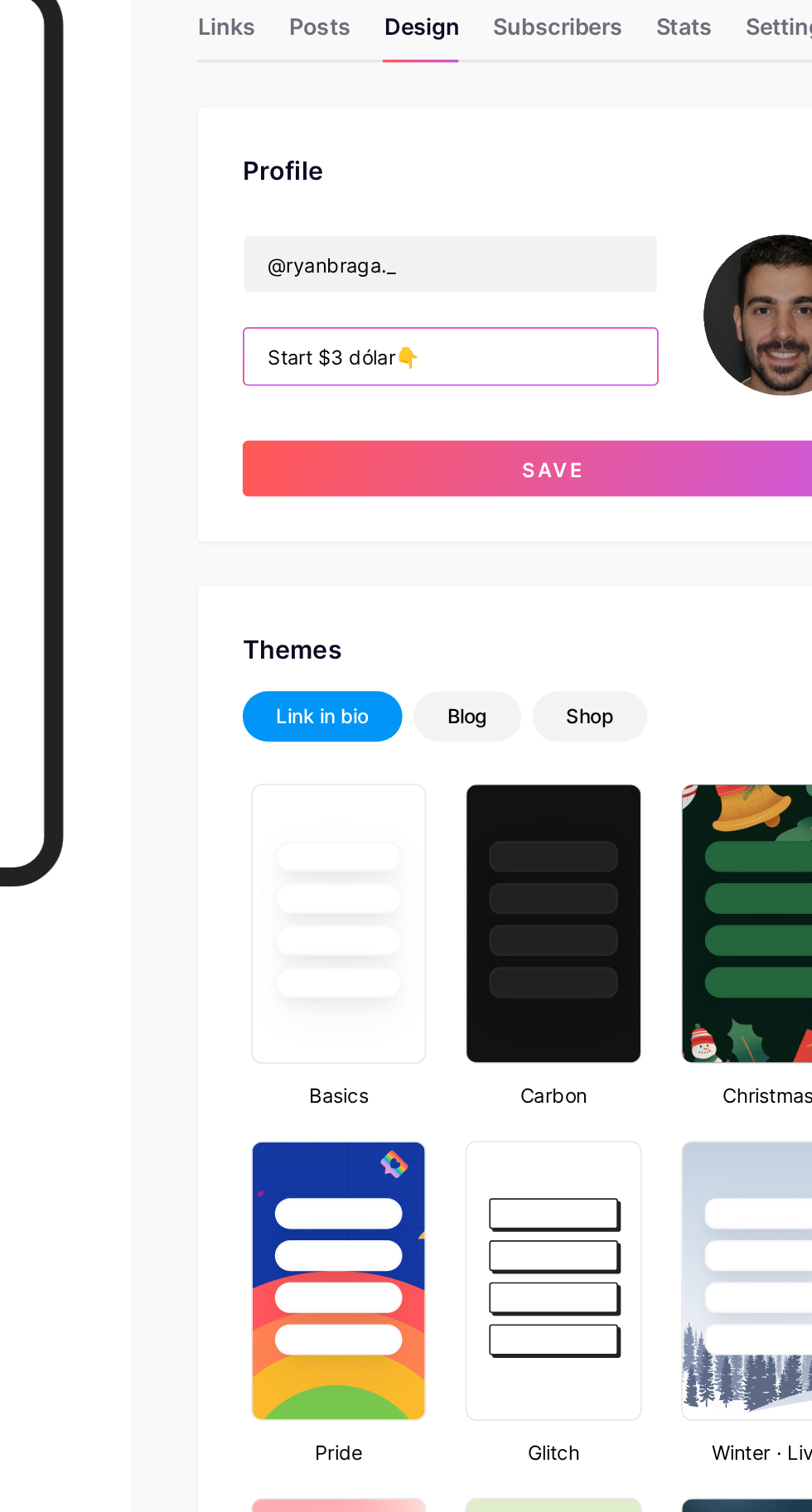
type input "Start $3 dólar👇"
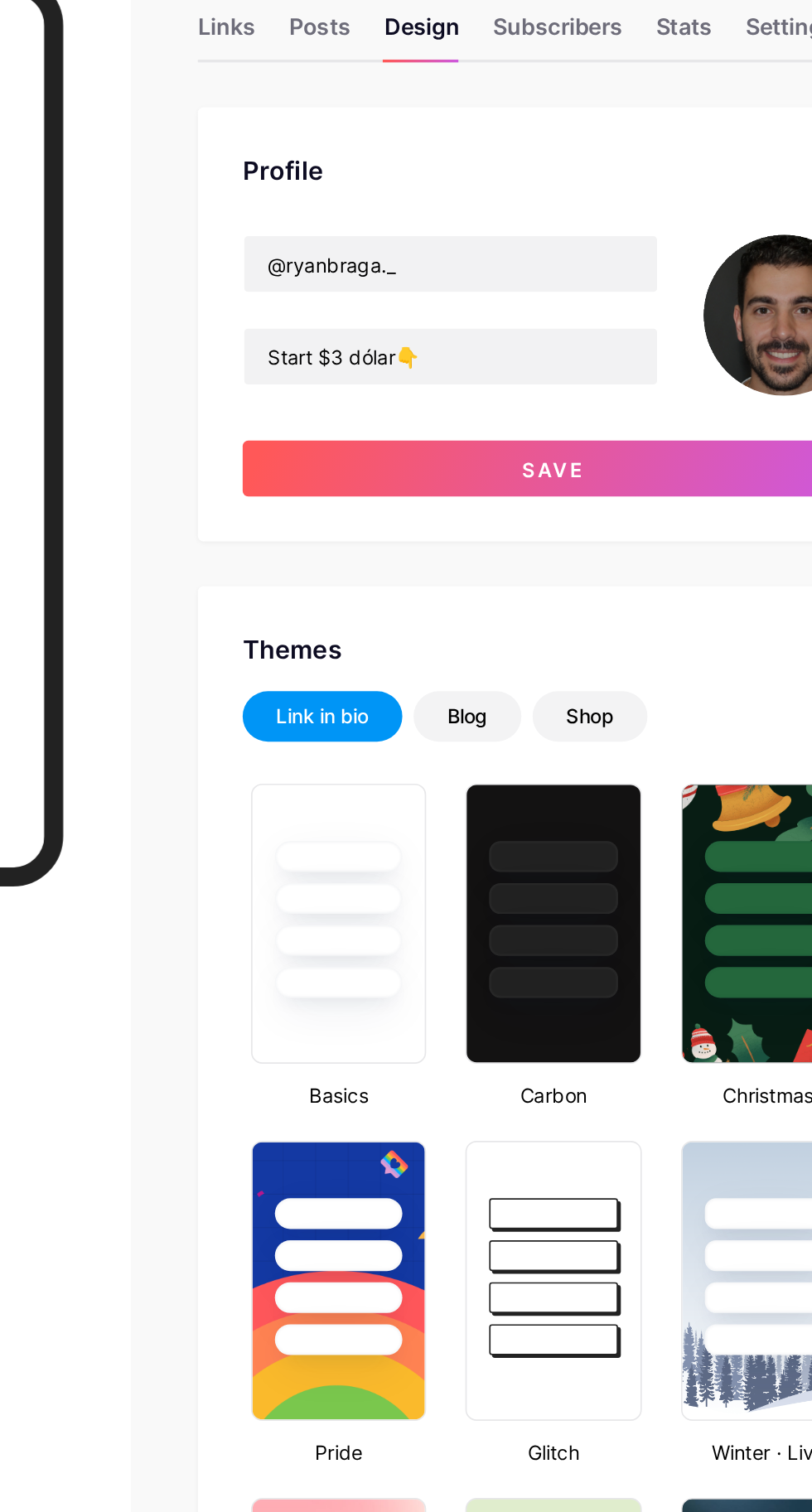
click at [532, 373] on button "Save" at bounding box center [575, 367] width 368 height 33
